Goal: Task Accomplishment & Management: Complete application form

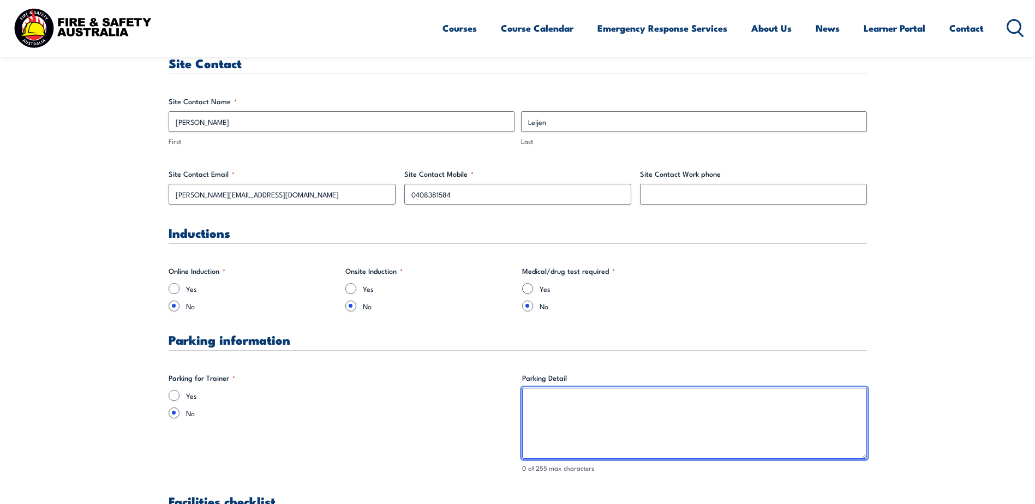
click at [574, 409] on textarea "Parking Detail" at bounding box center [694, 423] width 345 height 71
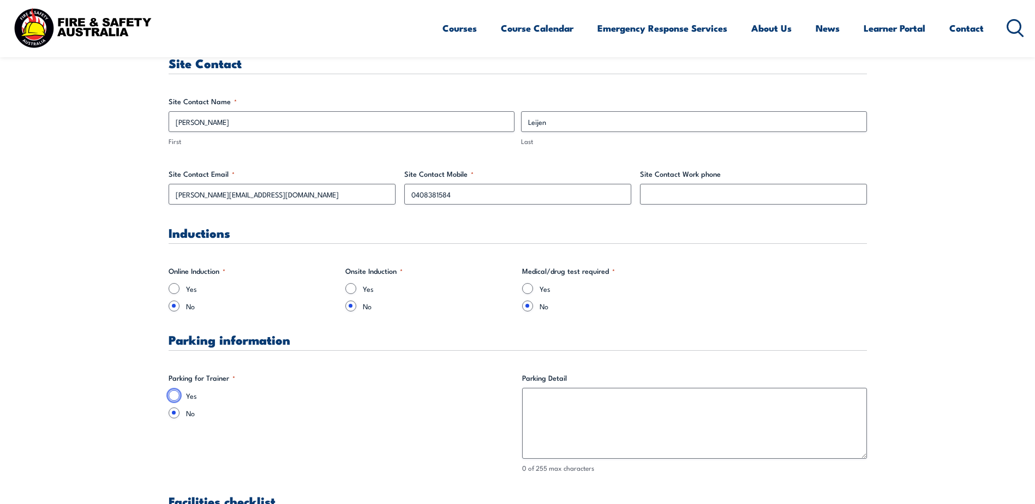
click at [173, 397] on input "Yes" at bounding box center [174, 395] width 11 height 11
radio input "true"
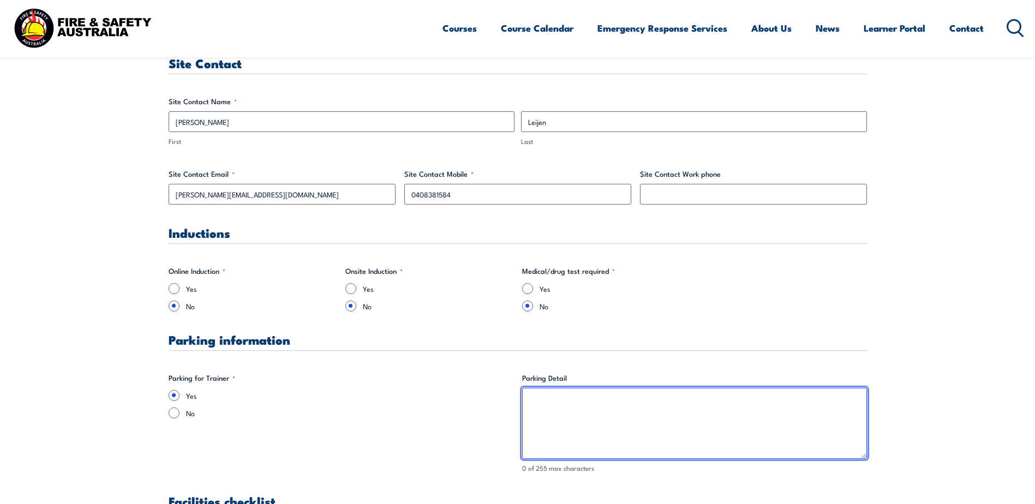
click at [558, 406] on textarea "Parking Detail" at bounding box center [694, 423] width 345 height 71
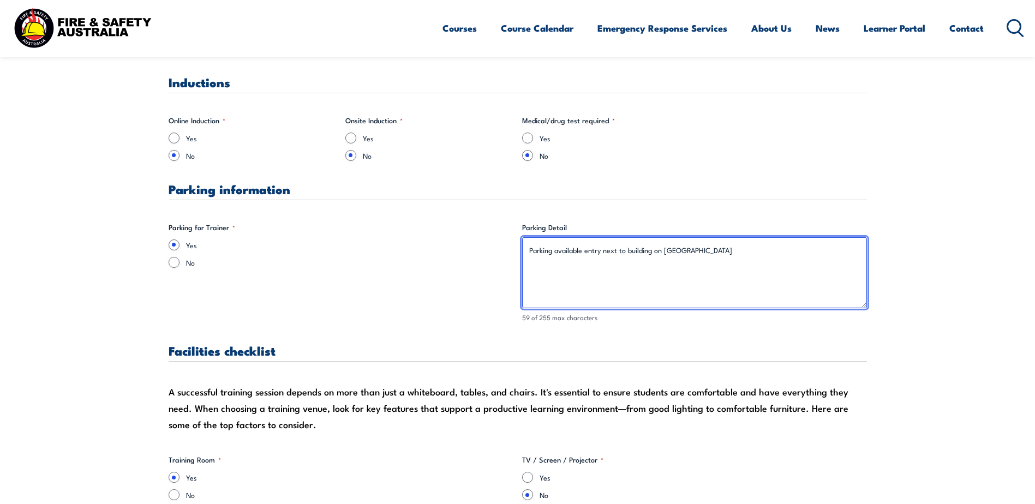
scroll to position [846, 0]
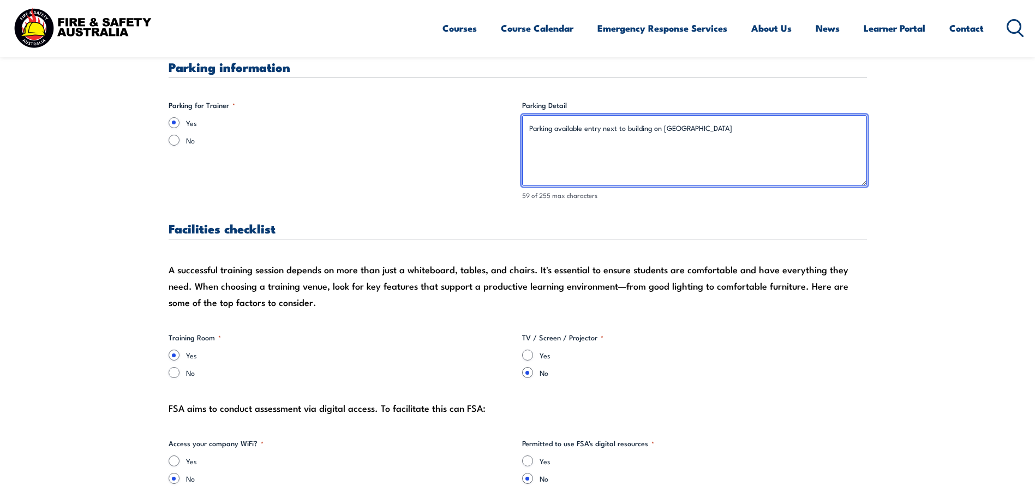
type textarea "Parking available entry next to building on [GEOGRAPHIC_DATA]"
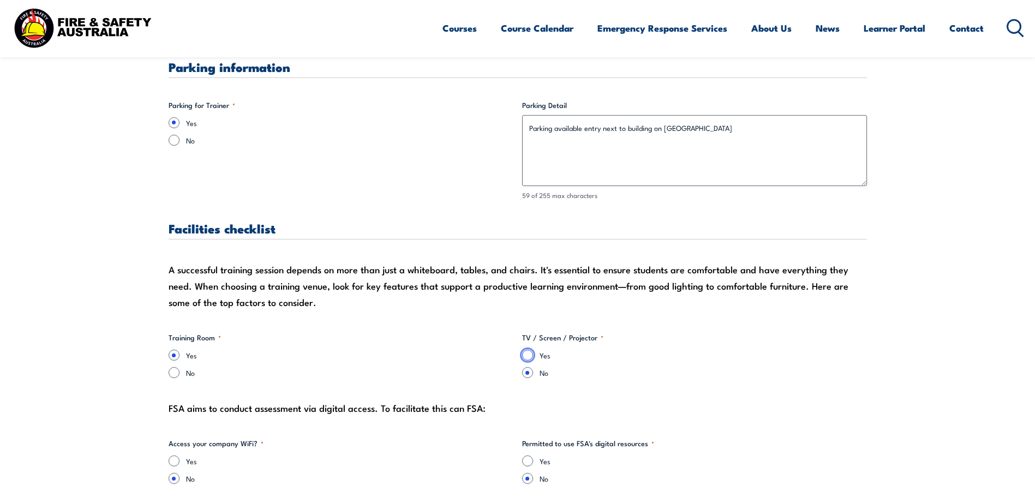
click at [529, 354] on input "Yes" at bounding box center [527, 355] width 11 height 11
radio input "true"
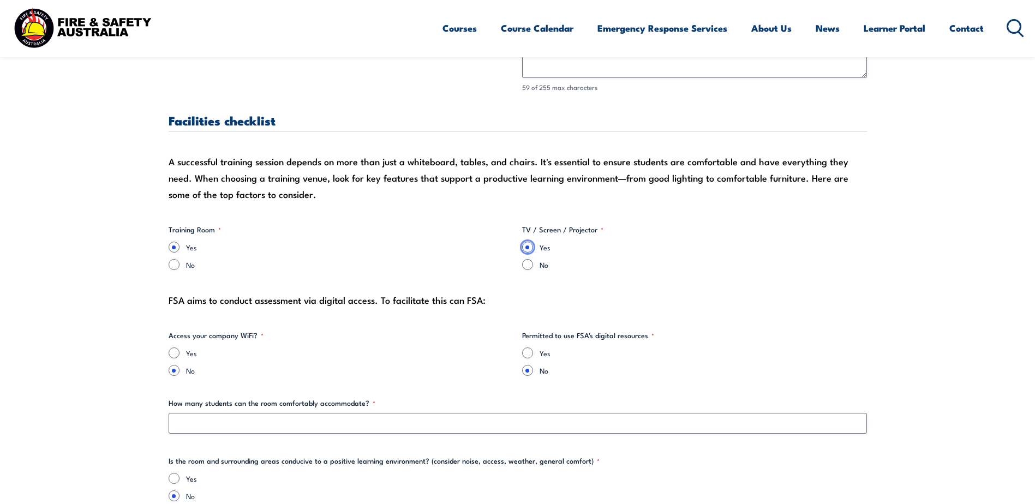
scroll to position [955, 0]
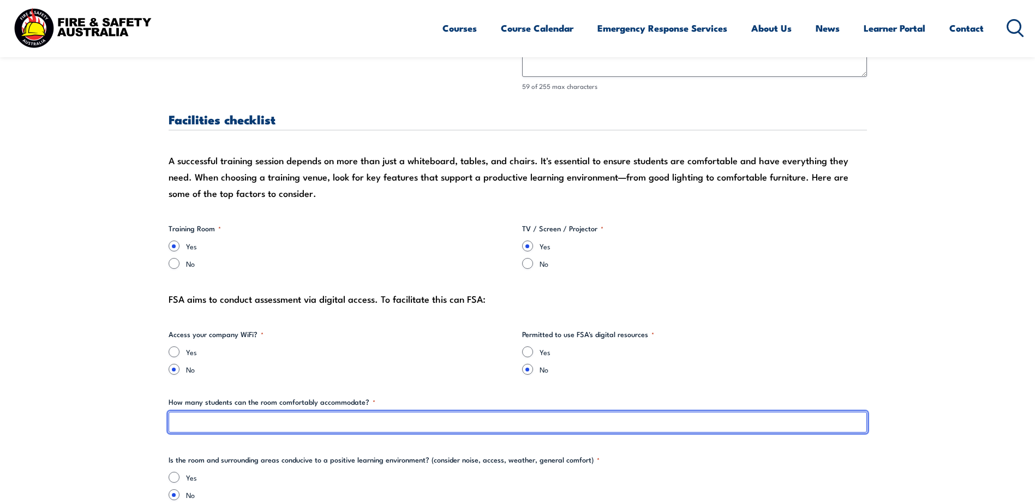
click at [210, 423] on input "How many students can the room comfortably accommodate? *" at bounding box center [518, 422] width 698 height 21
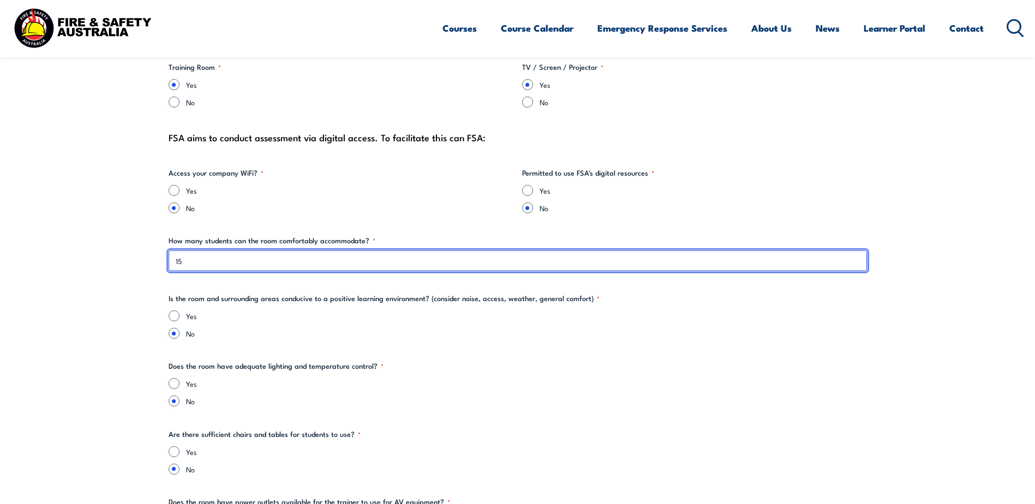
scroll to position [1119, 0]
type input "15"
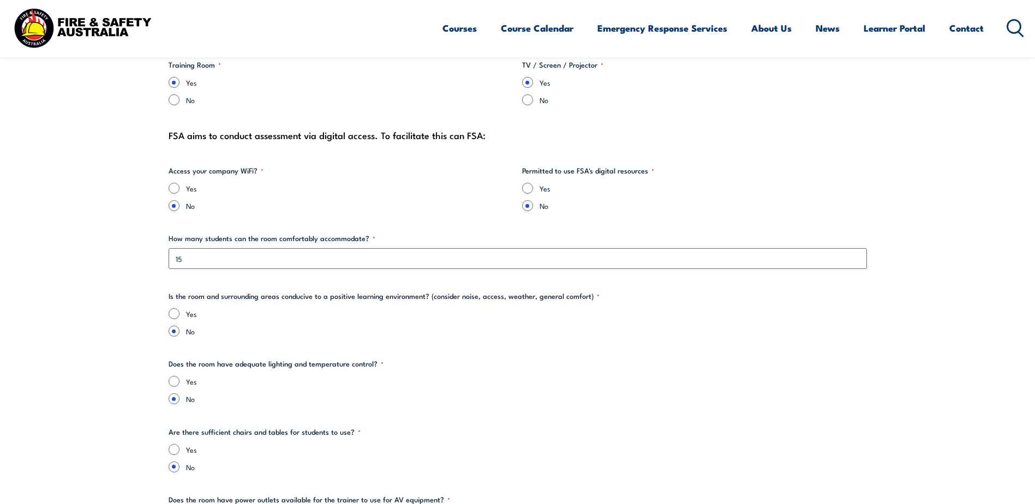
click at [189, 312] on label "Yes" at bounding box center [526, 313] width 681 height 11
click at [179, 312] on input "Yes" at bounding box center [174, 313] width 11 height 11
radio input "true"
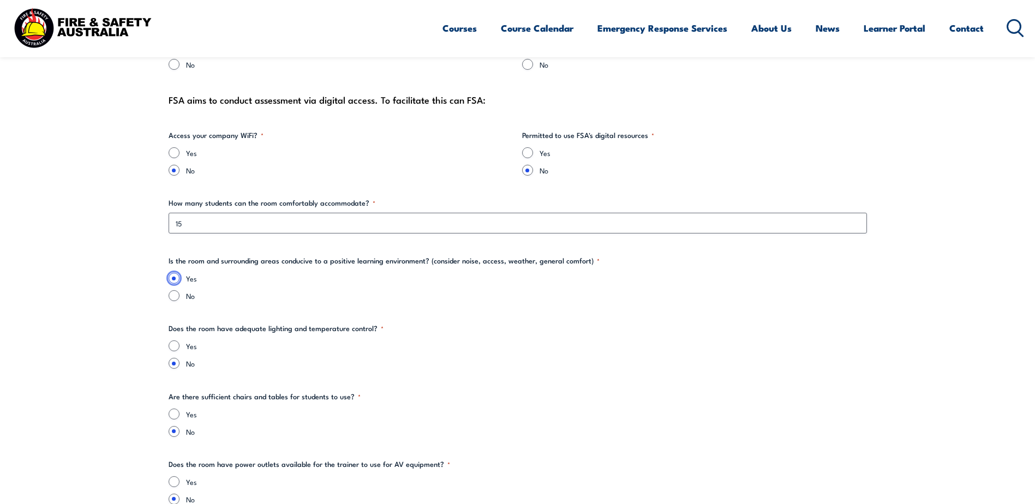
scroll to position [1173, 0]
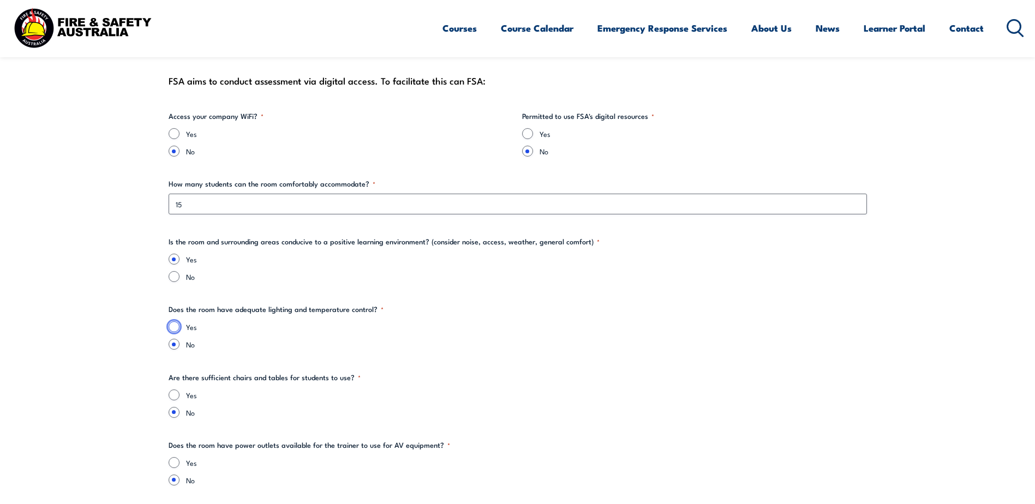
click at [176, 325] on input "Yes" at bounding box center [174, 326] width 11 height 11
radio input "true"
click at [177, 395] on input "Yes" at bounding box center [174, 394] width 11 height 11
radio input "true"
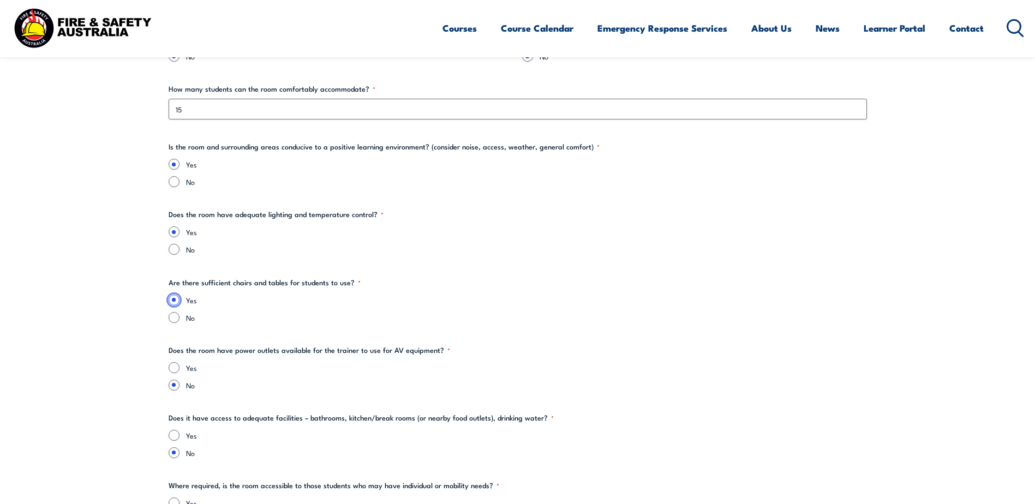
scroll to position [1282, 0]
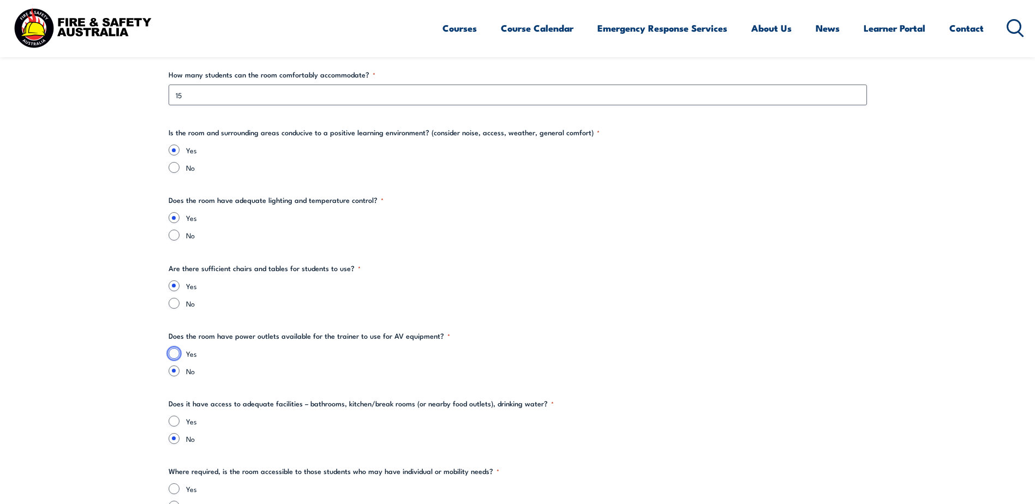
click at [173, 355] on input "Yes" at bounding box center [174, 353] width 11 height 11
radio input "true"
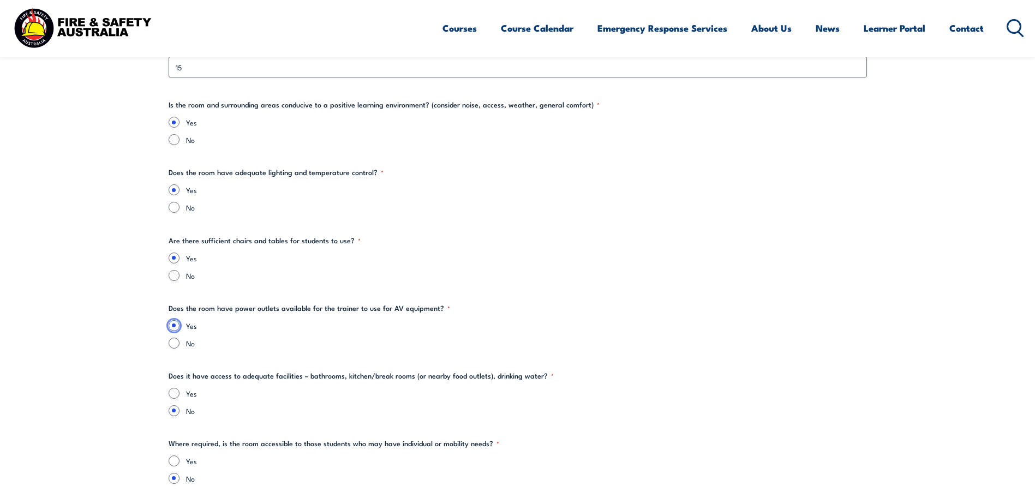
scroll to position [1337, 0]
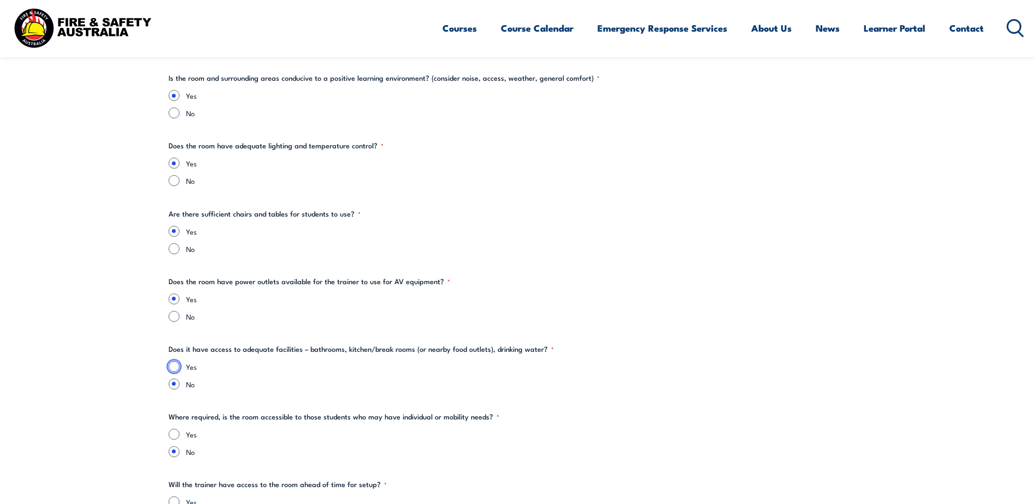
click at [173, 367] on input "Yes" at bounding box center [174, 366] width 11 height 11
radio input "true"
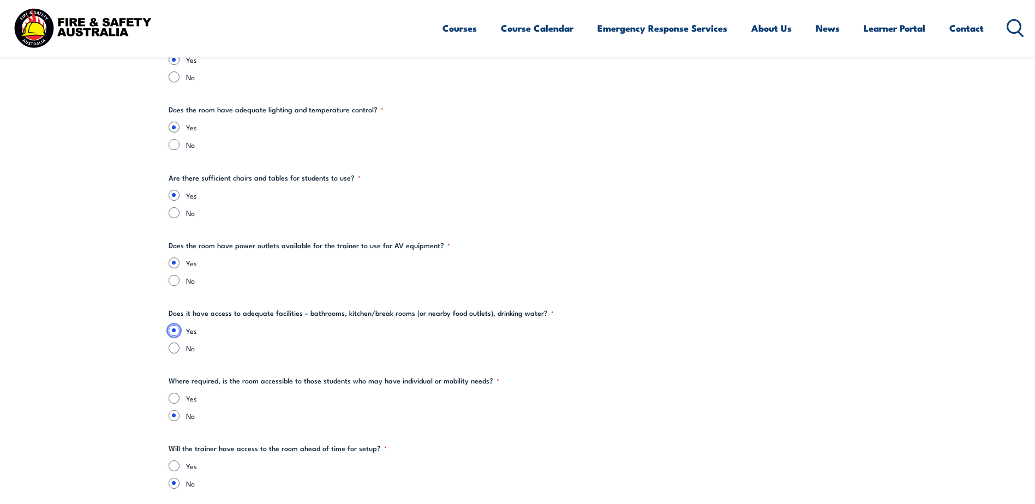
scroll to position [1391, 0]
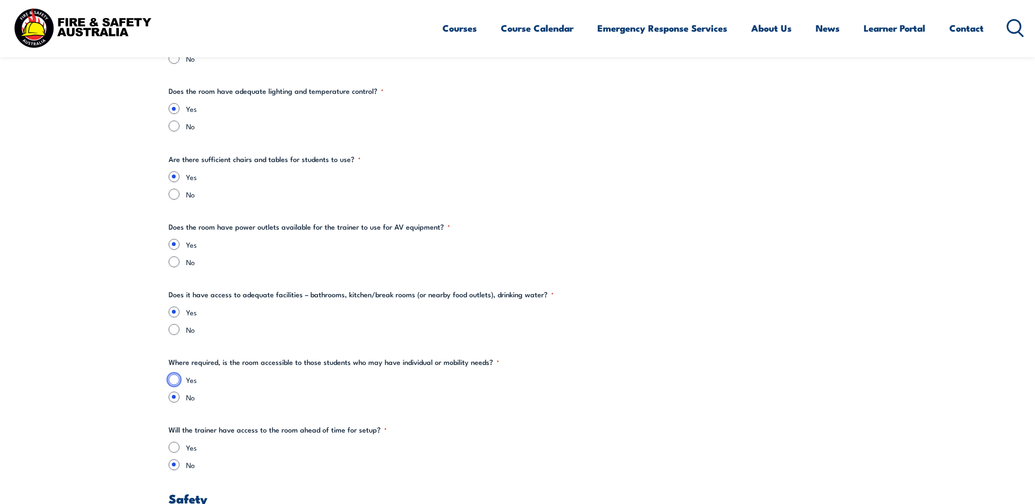
click at [177, 380] on input "Yes" at bounding box center [174, 379] width 11 height 11
radio input "true"
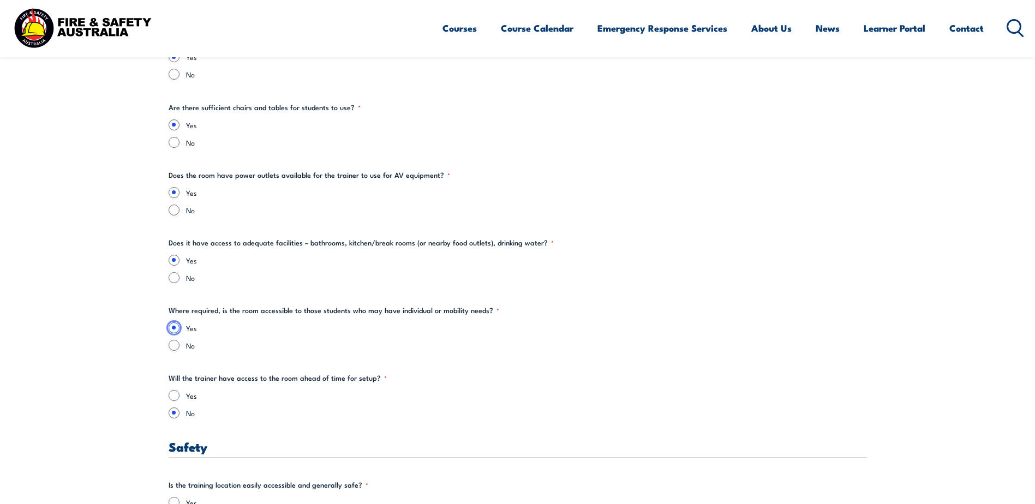
scroll to position [1446, 0]
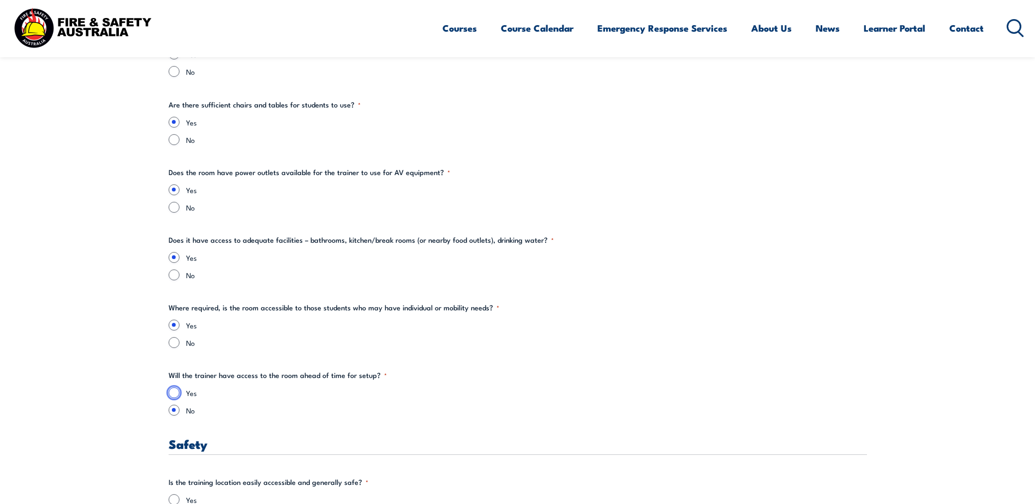
click at [176, 392] on input "Yes" at bounding box center [174, 392] width 11 height 11
radio input "true"
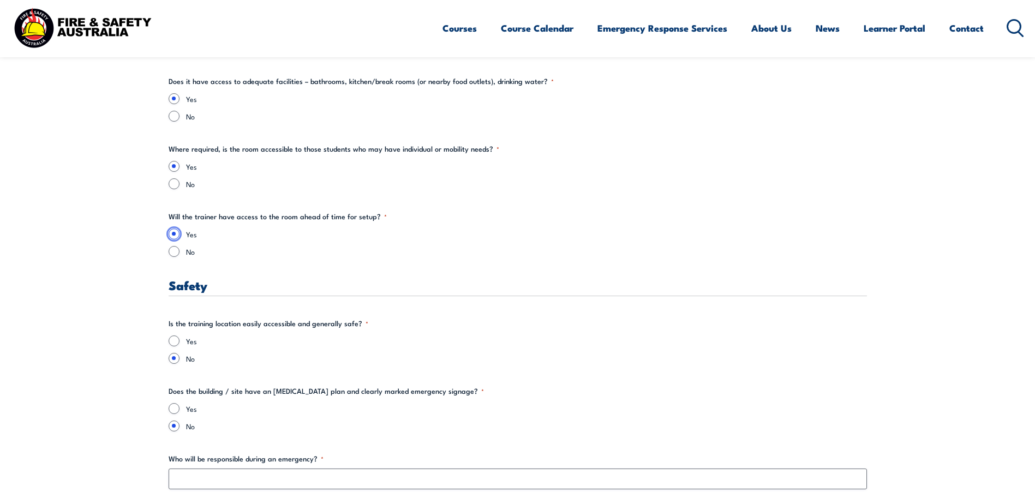
scroll to position [1610, 0]
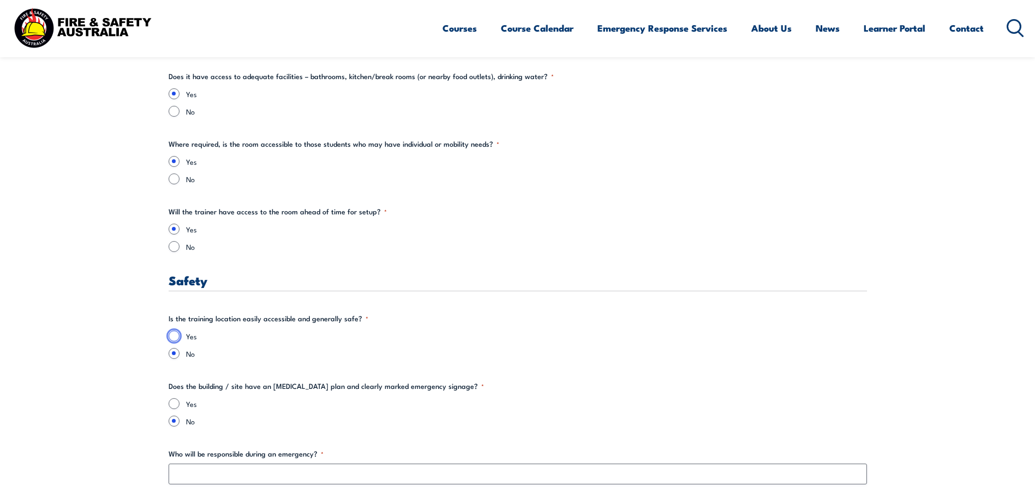
click at [175, 339] on input "Yes" at bounding box center [174, 336] width 11 height 11
radio input "true"
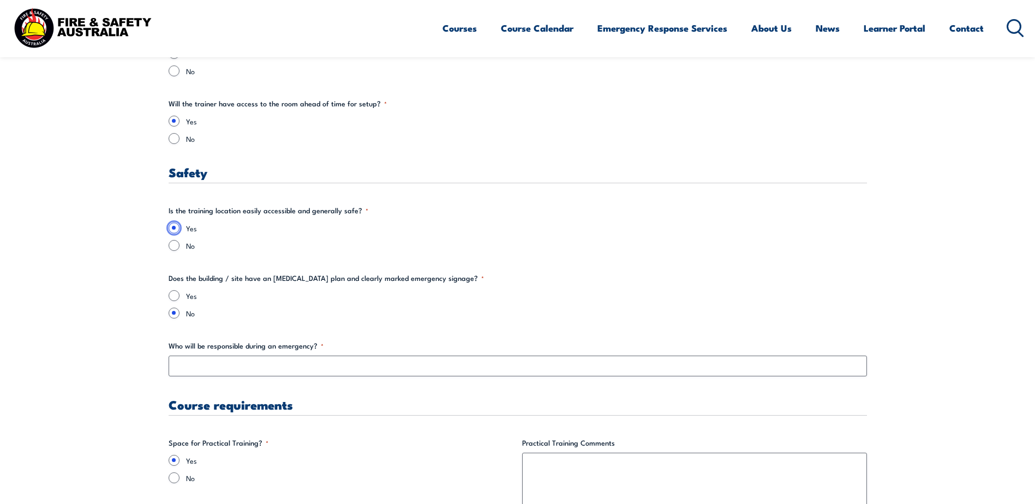
scroll to position [1719, 0]
click at [175, 295] on input "Yes" at bounding box center [174, 294] width 11 height 11
radio input "true"
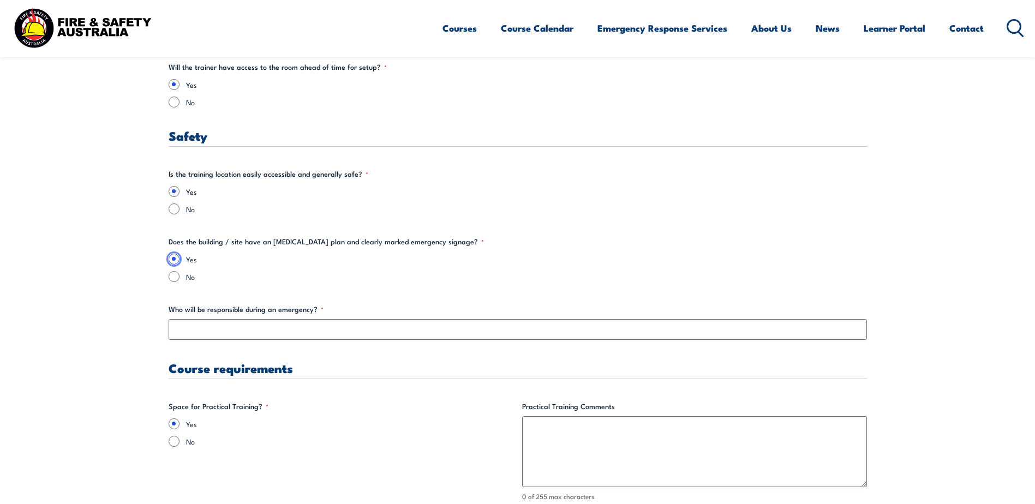
scroll to position [1773, 0]
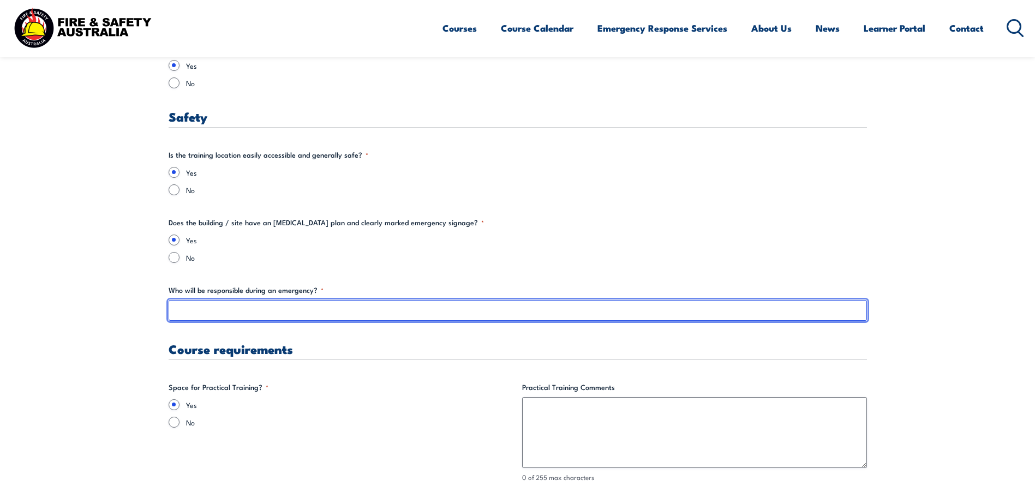
click at [200, 313] on input "Who will be responsible during an emergency? *" at bounding box center [518, 310] width 698 height 21
type input "N"
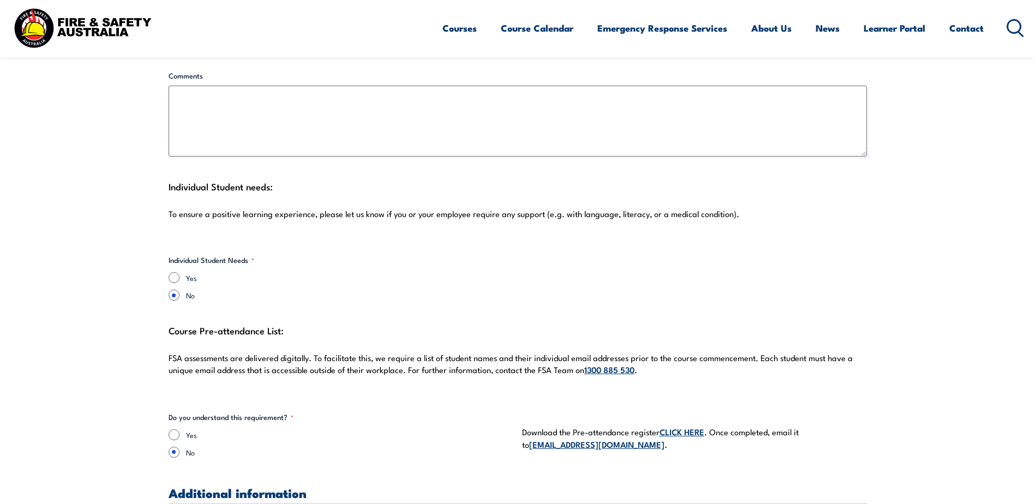
scroll to position [2755, 0]
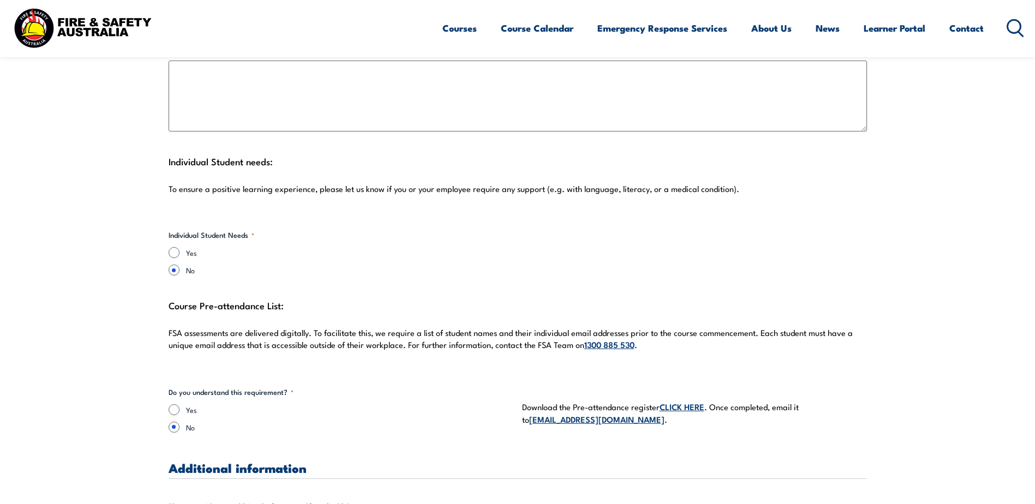
type input "[PERSON_NAME]"
click at [175, 247] on input "Yes" at bounding box center [174, 252] width 11 height 11
radio input "true"
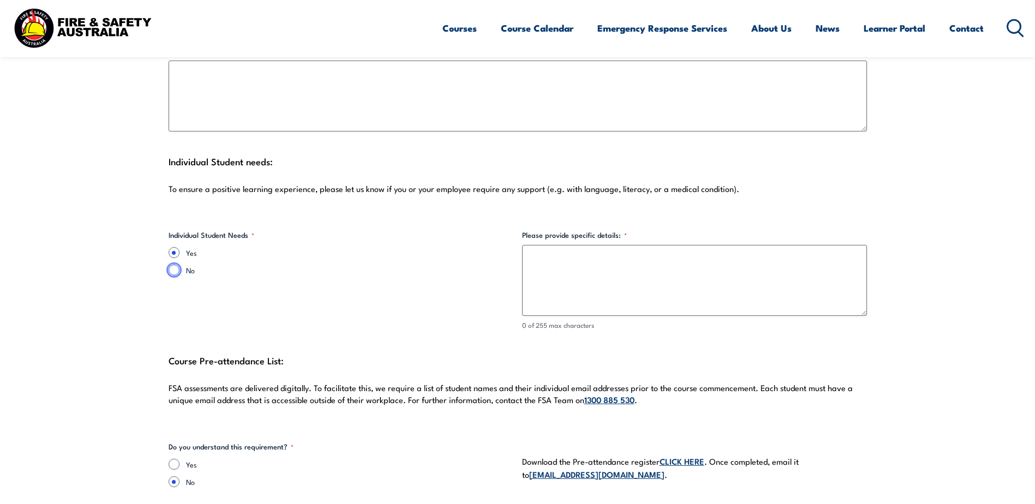
click at [176, 265] on input "No" at bounding box center [174, 270] width 11 height 11
radio input "true"
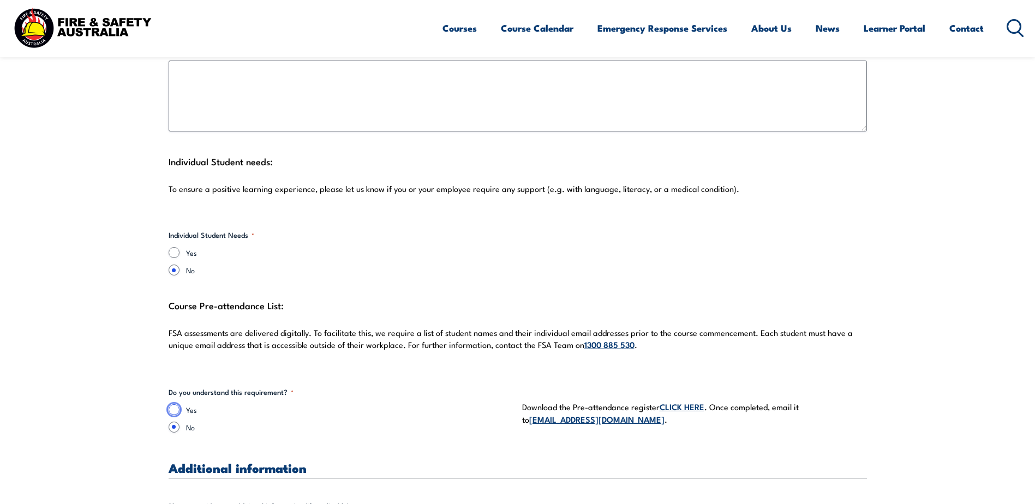
click at [173, 404] on input "Yes" at bounding box center [174, 409] width 11 height 11
radio input "true"
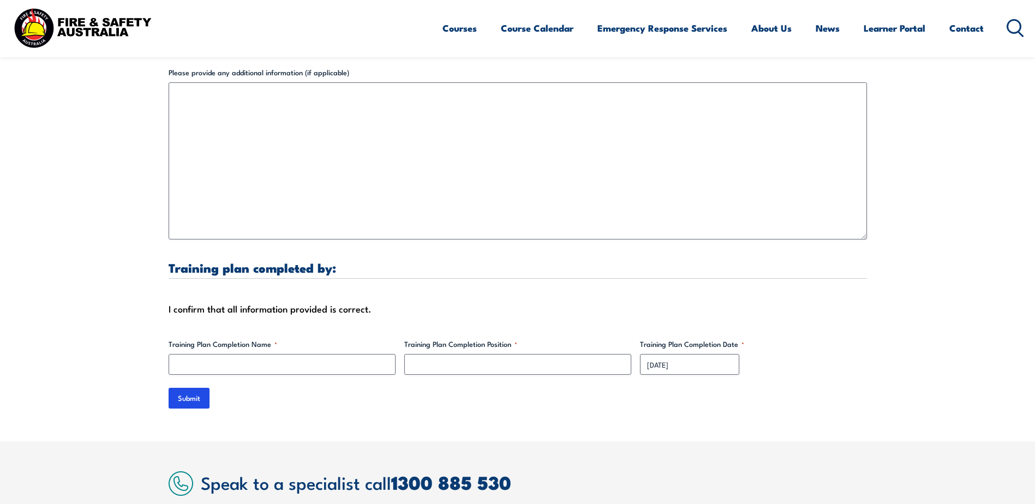
scroll to position [3246, 0]
